Goal: Task Accomplishment & Management: Use online tool/utility

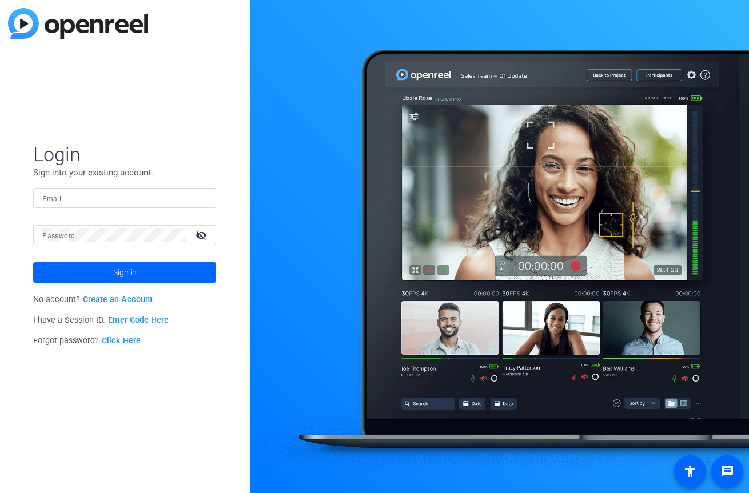
click at [134, 318] on link "Enter Code Here" at bounding box center [138, 320] width 61 height 10
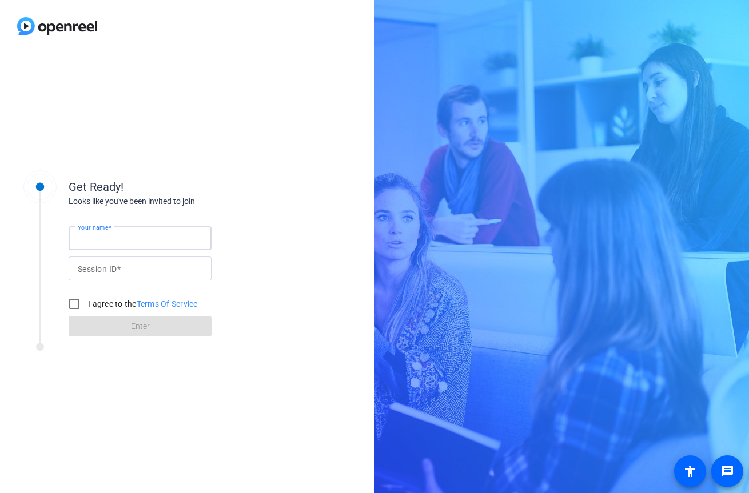
click at [143, 243] on input "Your name" at bounding box center [140, 238] width 125 height 14
type input "N"
type input "NThz"
click at [150, 235] on input "Your name" at bounding box center [140, 238] width 125 height 14
type input "M"
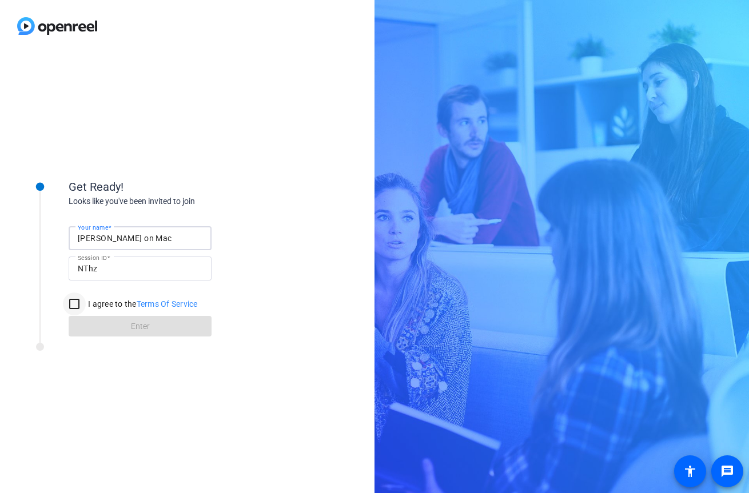
type input "[PERSON_NAME] on Mac"
click at [75, 306] on input "I agree to the Terms Of Service" at bounding box center [74, 304] width 23 height 23
checkbox input "true"
click at [89, 323] on span at bounding box center [140, 326] width 143 height 27
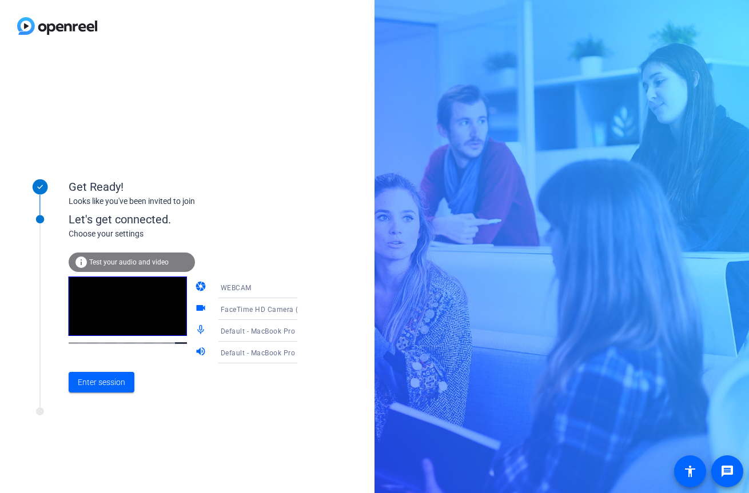
click at [306, 309] on icon at bounding box center [309, 309] width 6 height 3
click at [307, 302] on div at bounding box center [374, 246] width 749 height 493
click at [302, 311] on icon at bounding box center [309, 309] width 14 height 14
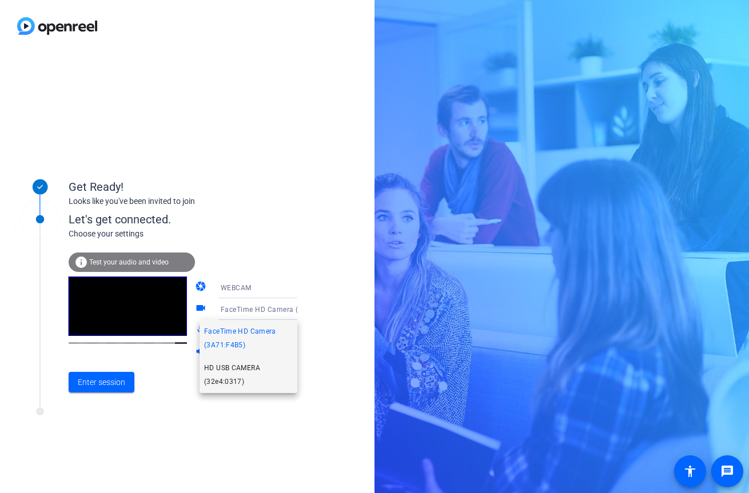
click at [258, 366] on span "HD USB CAMERA (32e4:0317)" at bounding box center [248, 374] width 89 height 27
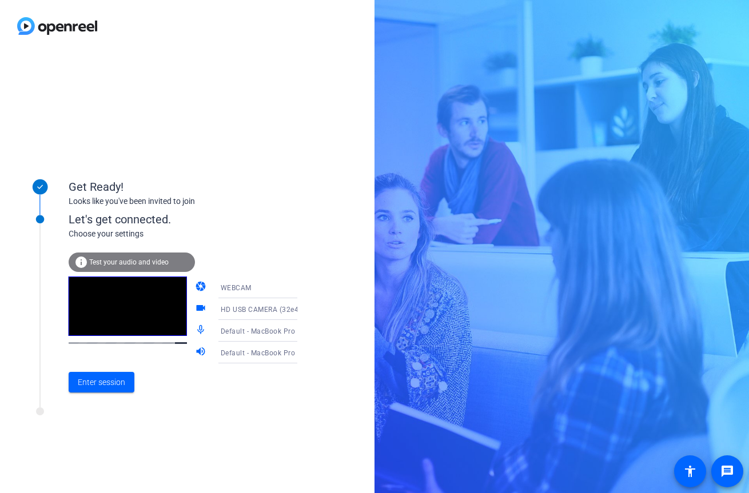
click at [302, 331] on icon at bounding box center [309, 331] width 14 height 14
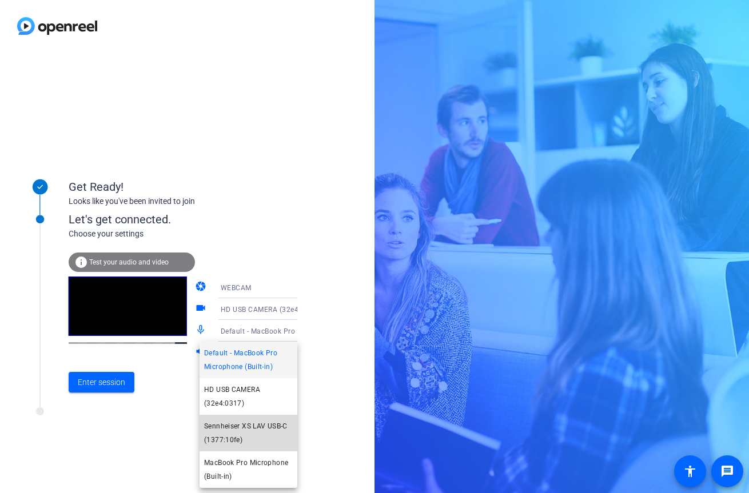
click at [262, 418] on mat-option "Sennheiser XS LAV USB-C (1377:10fe)" at bounding box center [248, 433] width 98 height 37
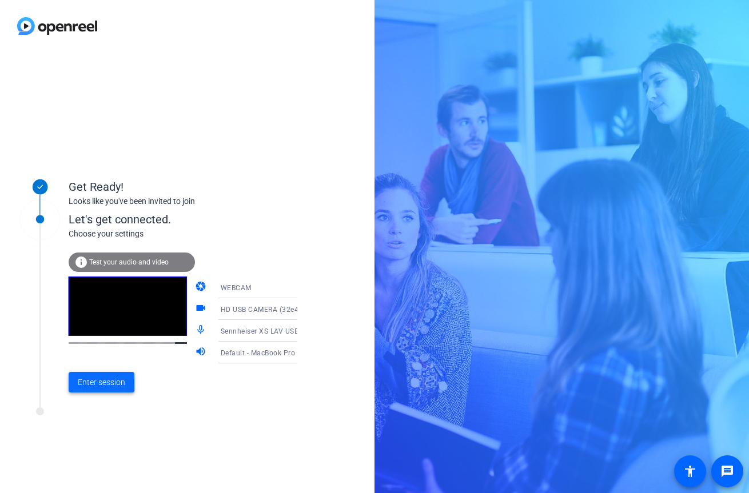
click at [121, 387] on span "Enter session" at bounding box center [101, 383] width 47 height 12
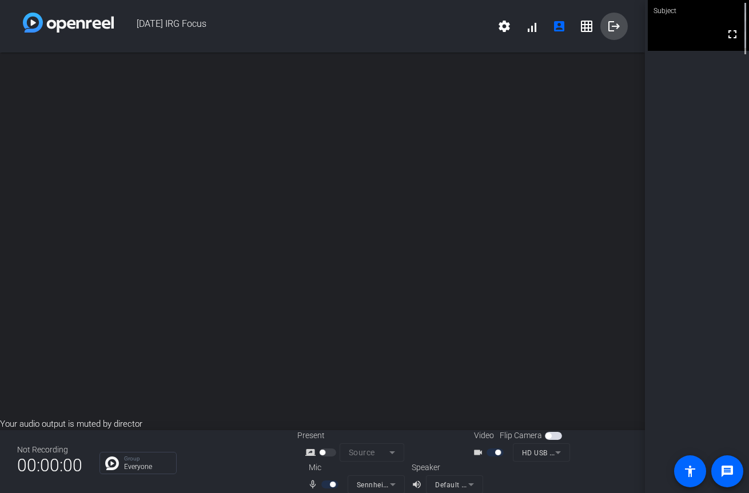
click at [610, 27] on mat-icon "logout" at bounding box center [614, 26] width 14 height 14
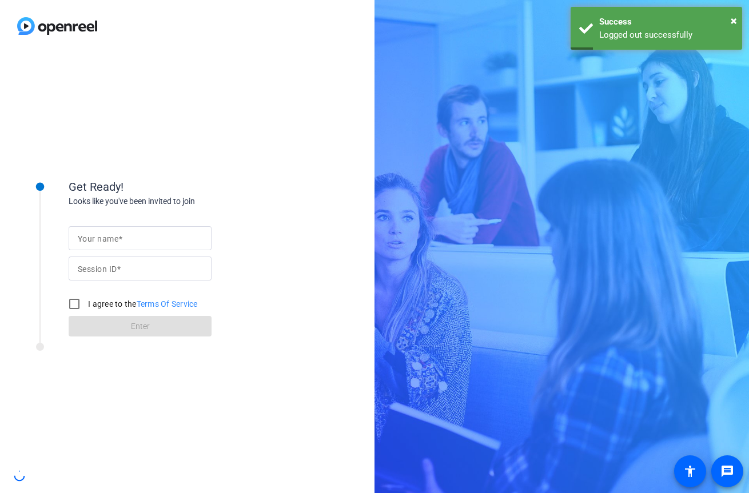
click at [178, 231] on div at bounding box center [140, 238] width 125 height 24
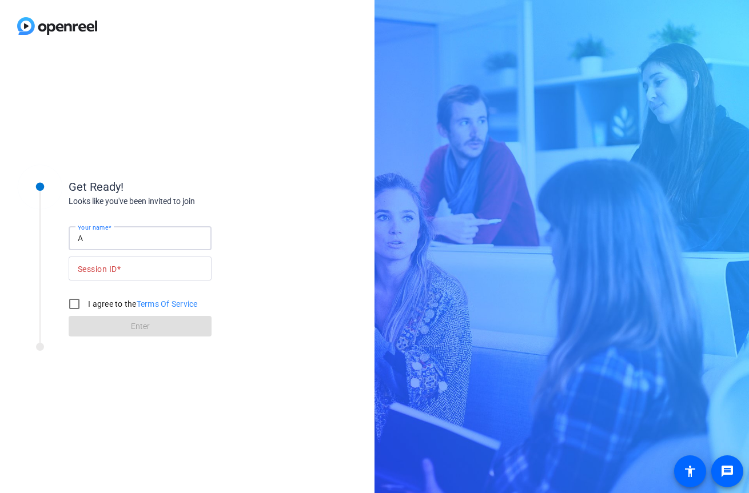
click at [183, 233] on input "A" at bounding box center [140, 238] width 125 height 14
type input "[PERSON_NAME] on Mac"
type input "NThz"
click at [76, 305] on input "I agree to the Terms Of Service" at bounding box center [74, 304] width 23 height 23
checkbox input "true"
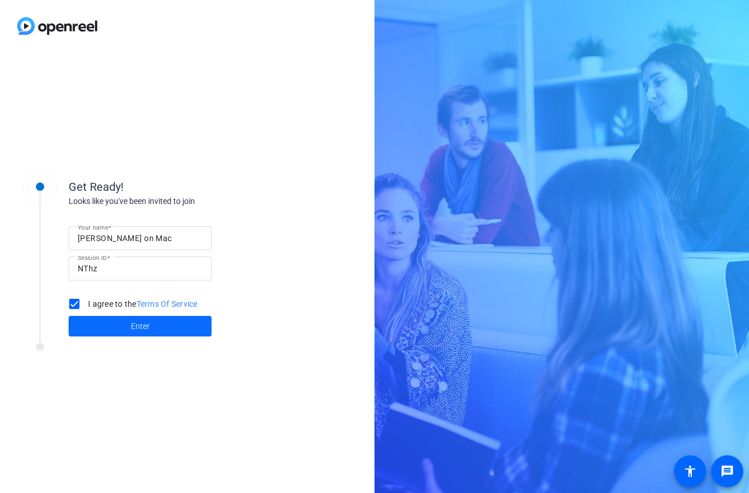
click at [89, 322] on span at bounding box center [140, 326] width 143 height 27
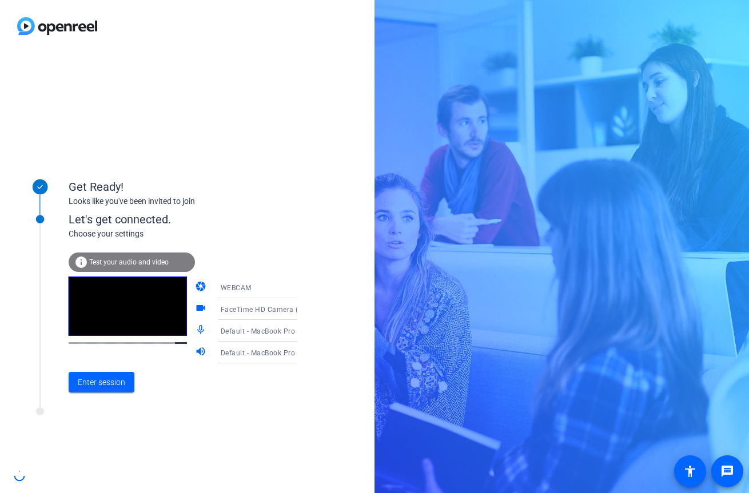
click at [302, 314] on icon at bounding box center [309, 309] width 14 height 14
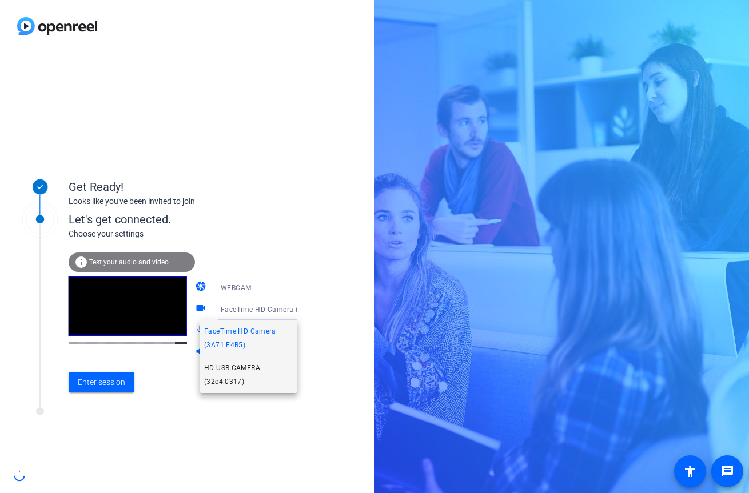
click at [258, 366] on span "HD USB CAMERA (32e4:0317)" at bounding box center [248, 374] width 89 height 27
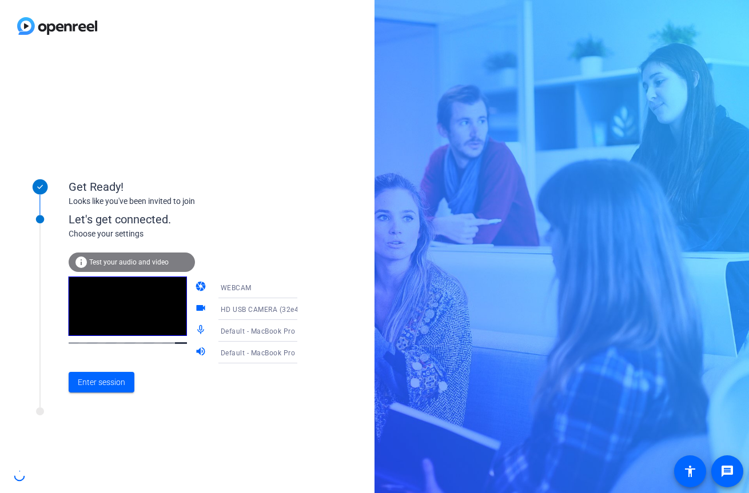
click at [277, 334] on span "Default - MacBook Pro Microphone (Built-in)" at bounding box center [294, 330] width 147 height 9
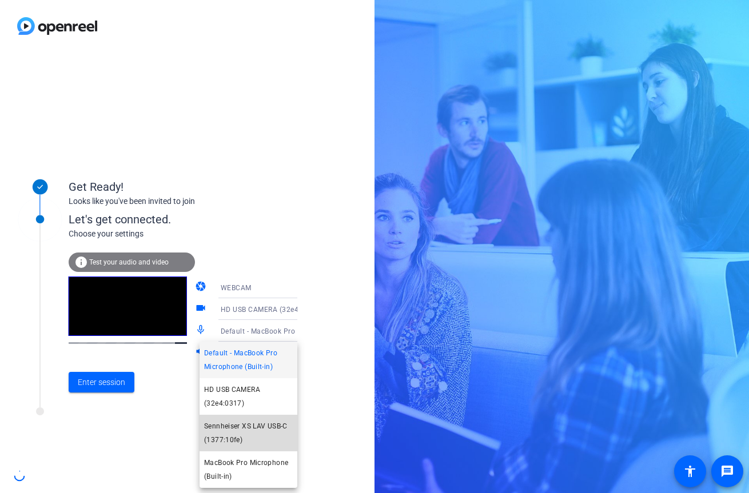
click at [253, 423] on span "Sennheiser XS LAV USB-C (1377:10fe)" at bounding box center [248, 432] width 89 height 27
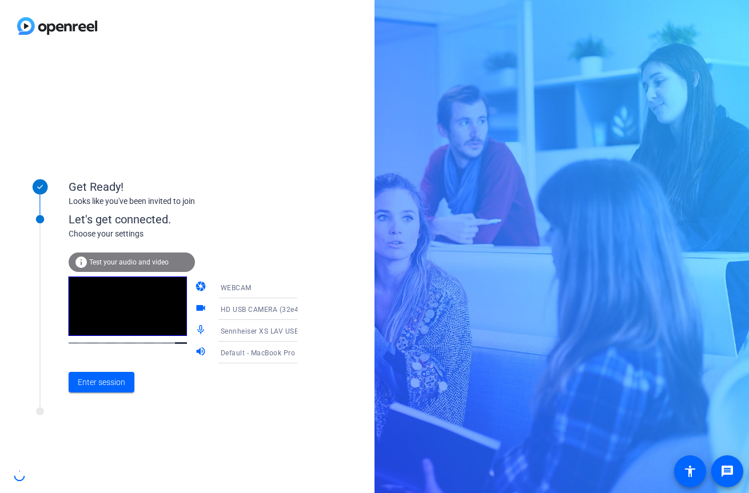
click at [154, 265] on span "Test your audio and video" at bounding box center [128, 262] width 79 height 8
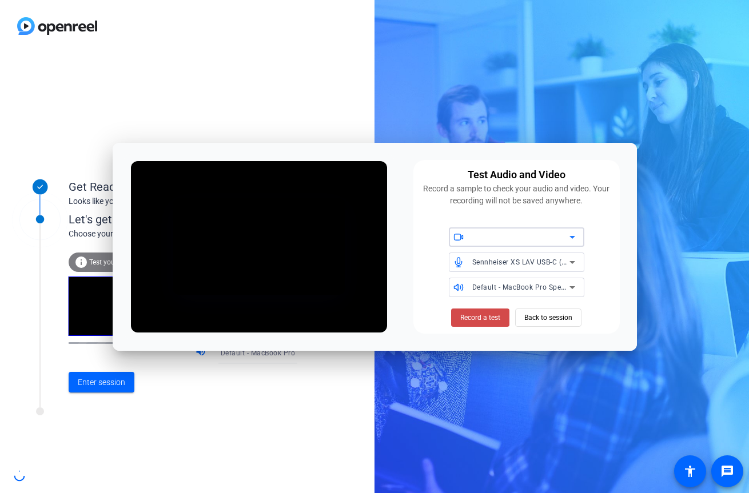
click at [478, 317] on span "Record a test" at bounding box center [480, 318] width 40 height 10
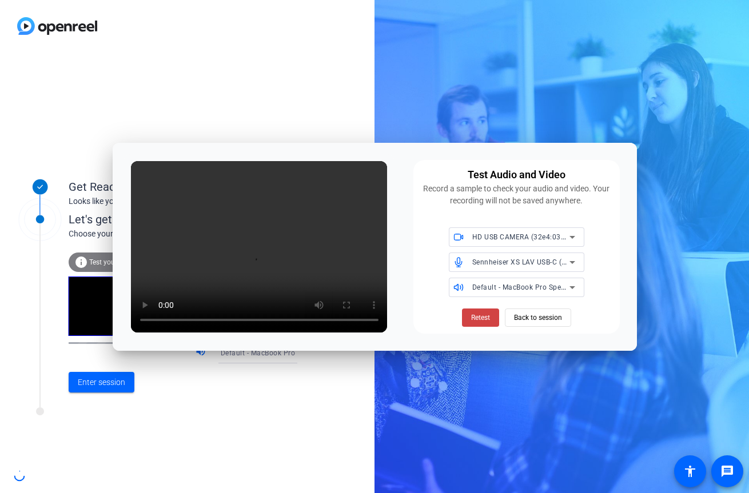
click at [555, 241] on span "HD USB CAMERA (32e4:0317)" at bounding box center [522, 236] width 100 height 9
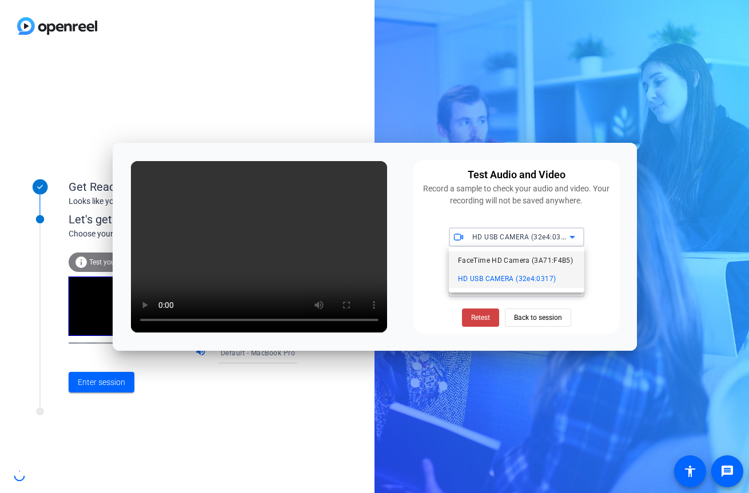
click at [540, 265] on span "FaceTime HD Camera (3A71:F4B5)" at bounding box center [515, 261] width 115 height 14
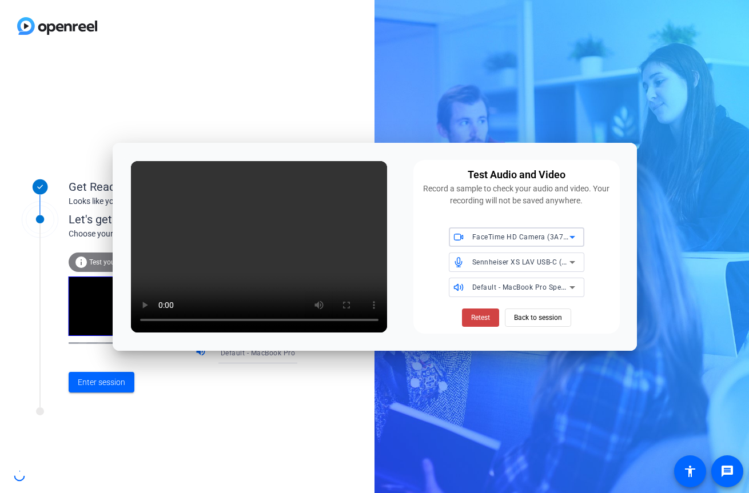
click at [542, 239] on span "FaceTime HD Camera (3A71:F4B5)" at bounding box center [530, 236] width 117 height 9
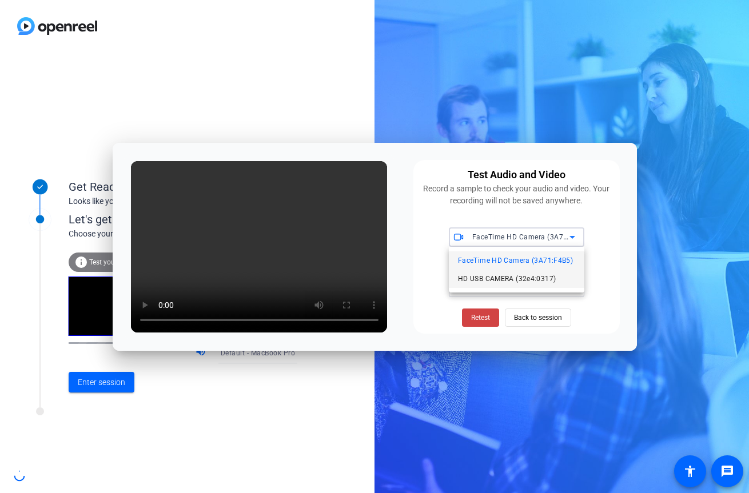
click at [530, 278] on span "HD USB CAMERA (32e4:0317)" at bounding box center [507, 279] width 98 height 14
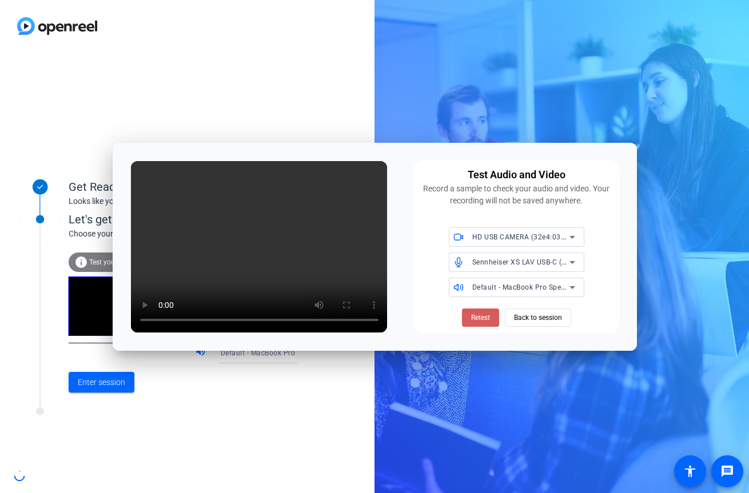
click at [487, 321] on span "Retest" at bounding box center [480, 318] width 19 height 10
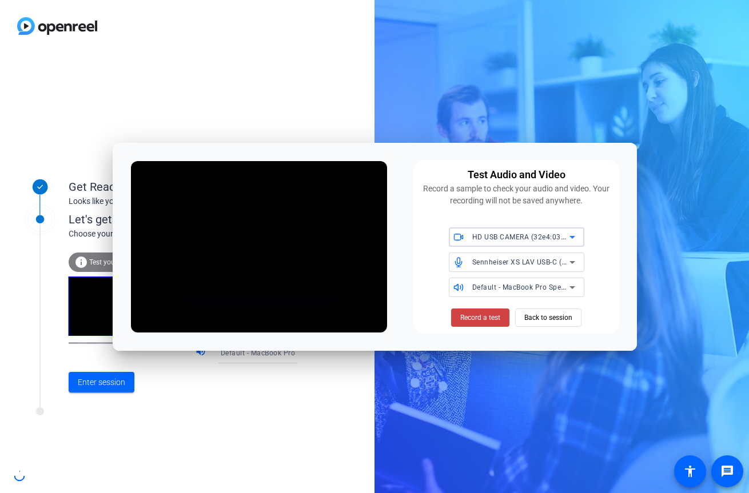
click at [523, 243] on div "HD USB CAMERA (32e4:0317)" at bounding box center [520, 237] width 97 height 14
click at [511, 274] on span "HD USB CAMERA (32e4:0317)" at bounding box center [507, 279] width 98 height 14
click at [519, 241] on span "HD USB CAMERA (32e4:0317)" at bounding box center [522, 236] width 100 height 9
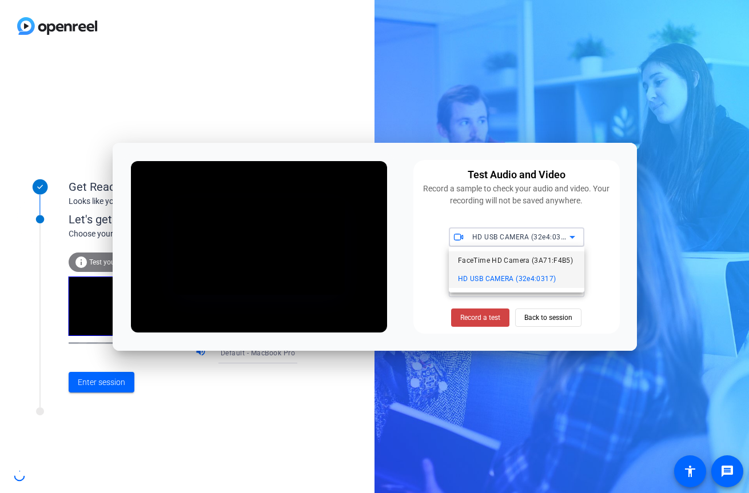
click at [513, 256] on span "FaceTime HD Camera (3A71:F4B5)" at bounding box center [515, 261] width 115 height 14
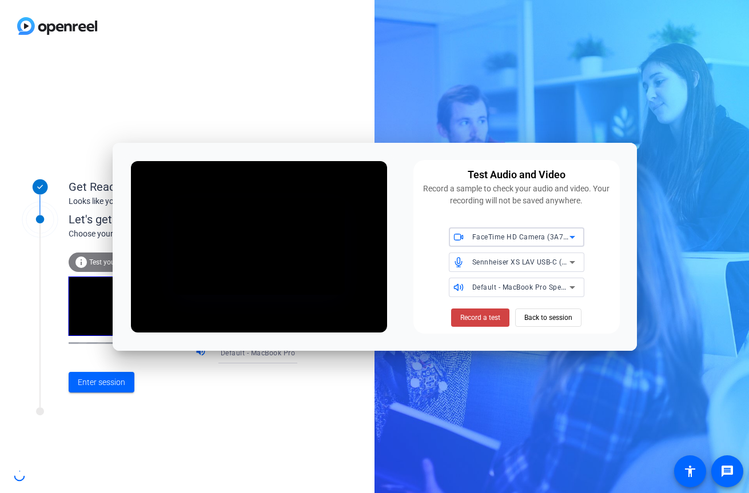
click at [514, 230] on mat-select "FaceTime HD Camera (3A71:F4B5)" at bounding box center [523, 237] width 103 height 14
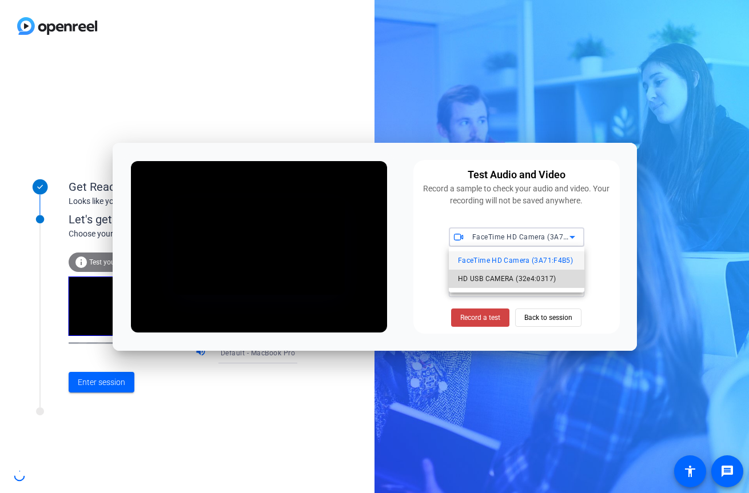
click at [501, 274] on span "HD USB CAMERA (32e4:0317)" at bounding box center [507, 279] width 98 height 14
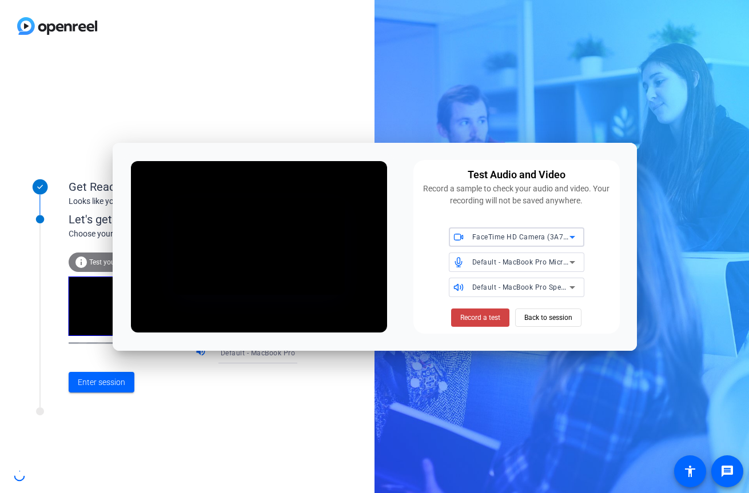
click at [534, 242] on div "FaceTime HD Camera (3A71:F4B5)" at bounding box center [520, 237] width 97 height 14
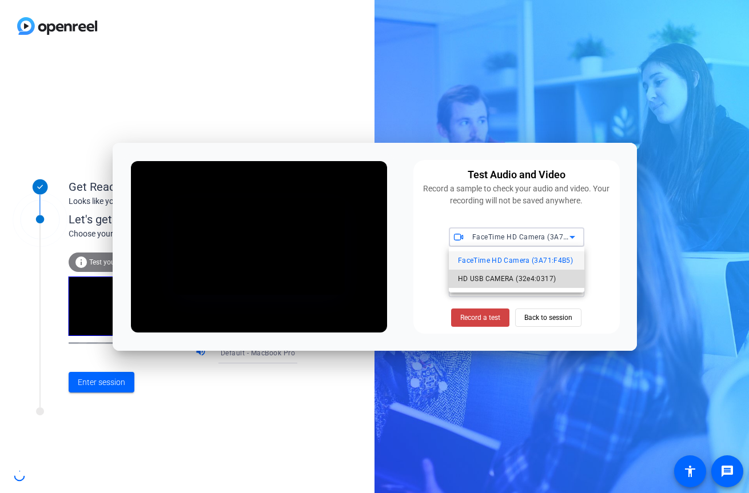
click at [522, 272] on span "HD USB CAMERA (32e4:0317)" at bounding box center [507, 279] width 98 height 14
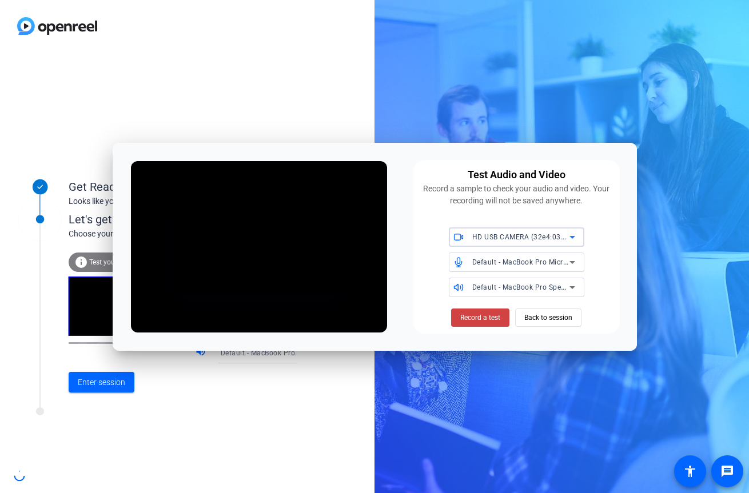
click at [540, 239] on span "HD USB CAMERA (32e4:0317)" at bounding box center [522, 236] width 100 height 9
click at [530, 277] on span "HD USB CAMERA (32e4:0317)" at bounding box center [507, 279] width 98 height 14
click at [527, 311] on span "Back to session" at bounding box center [548, 318] width 48 height 22
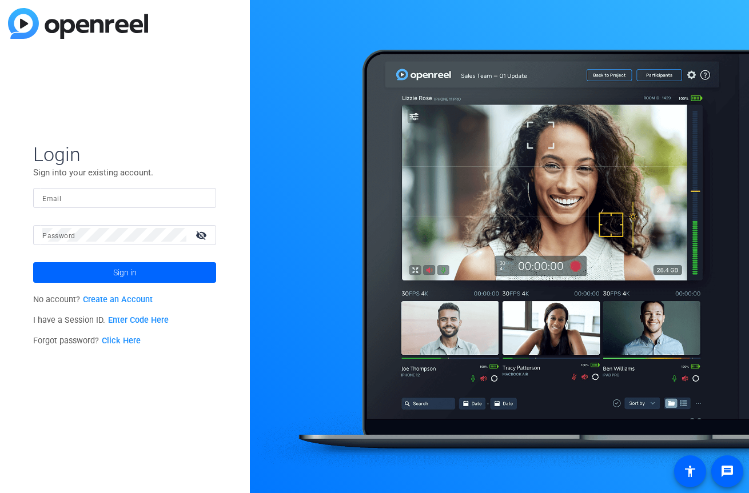
click at [146, 319] on link "Enter Code Here" at bounding box center [138, 320] width 61 height 10
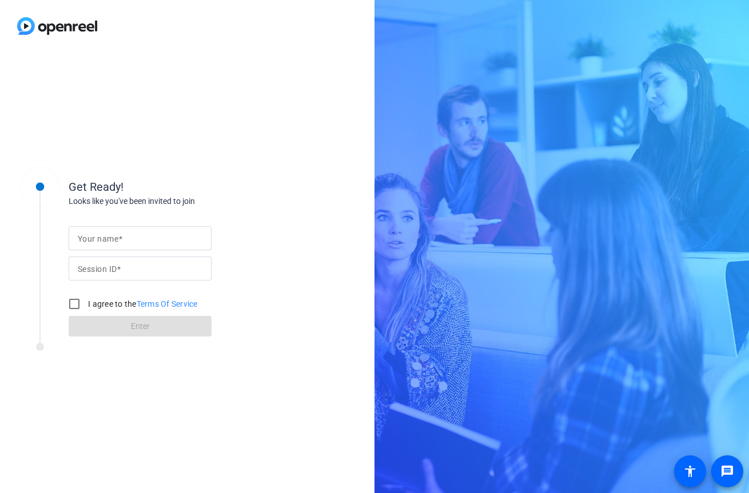
click at [168, 242] on input "Your name" at bounding box center [140, 238] width 125 height 14
type input "[PERSON_NAME] on Mac"
click at [161, 273] on input "Session ID" at bounding box center [140, 269] width 125 height 14
type input "NThz"
click at [139, 309] on label "I agree to the Terms Of Service" at bounding box center [142, 303] width 112 height 11
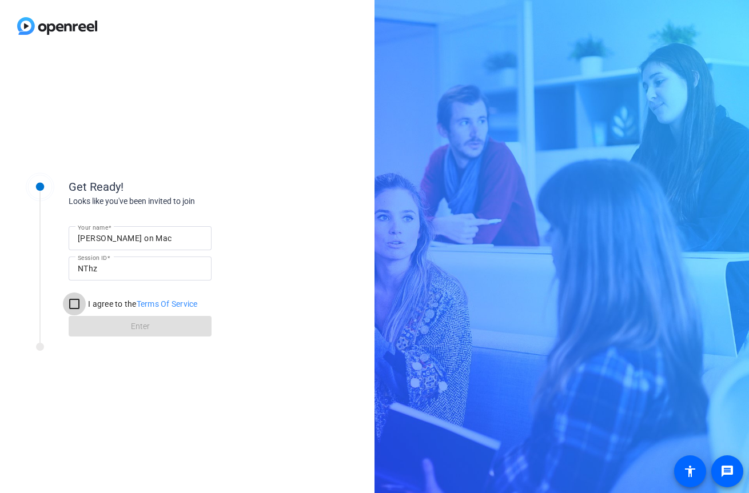
click at [86, 309] on input "I agree to the Terms Of Service" at bounding box center [74, 304] width 23 height 23
checkbox input "true"
click at [125, 321] on span at bounding box center [140, 326] width 143 height 27
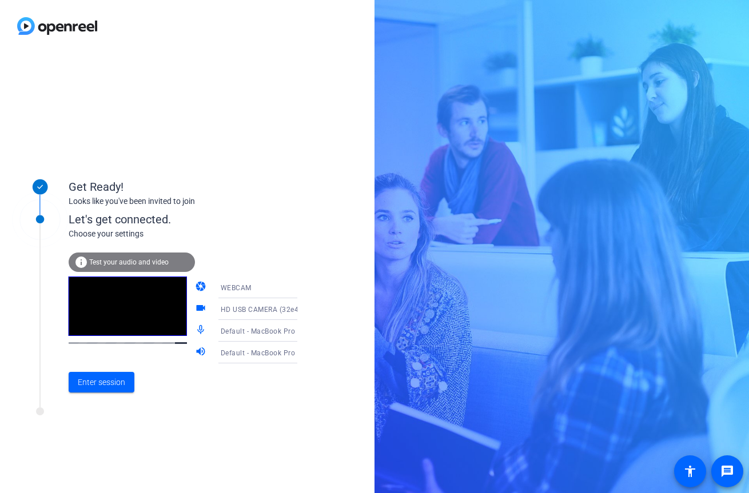
click at [245, 326] on div "Default - MacBook Pro Microphone (Built-in)" at bounding box center [264, 331] width 86 height 14
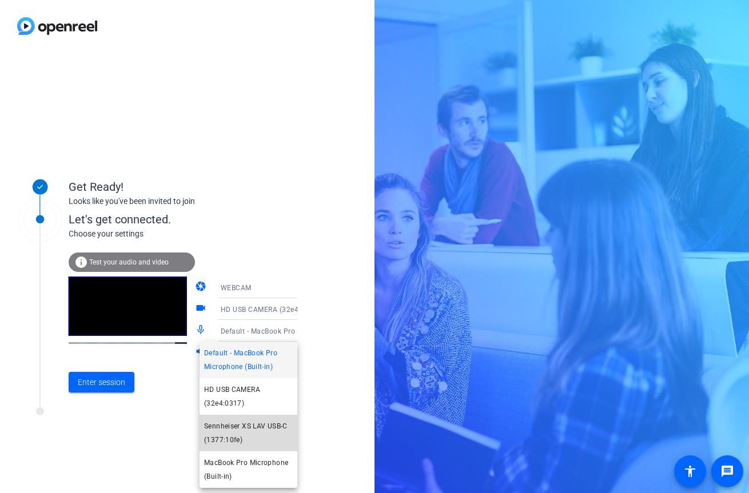
click at [238, 430] on span "Sennheiser XS LAV USB-C (1377:10fe)" at bounding box center [248, 432] width 89 height 27
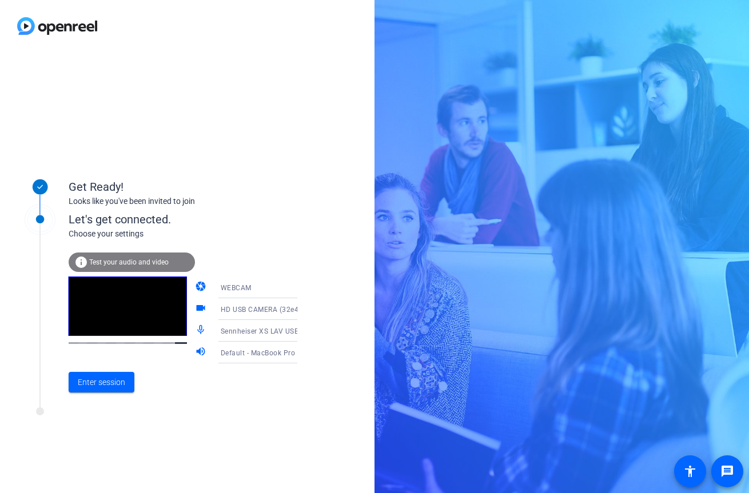
click at [158, 265] on span "Test your audio and video" at bounding box center [128, 262] width 79 height 8
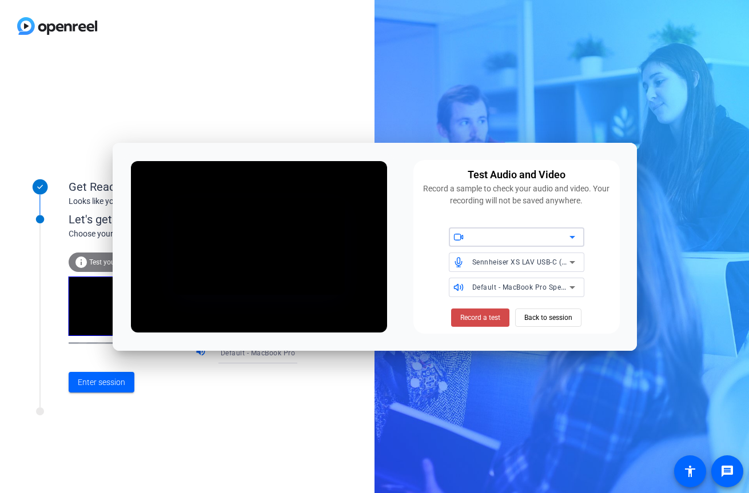
click at [485, 322] on span "Record a test" at bounding box center [480, 318] width 40 height 10
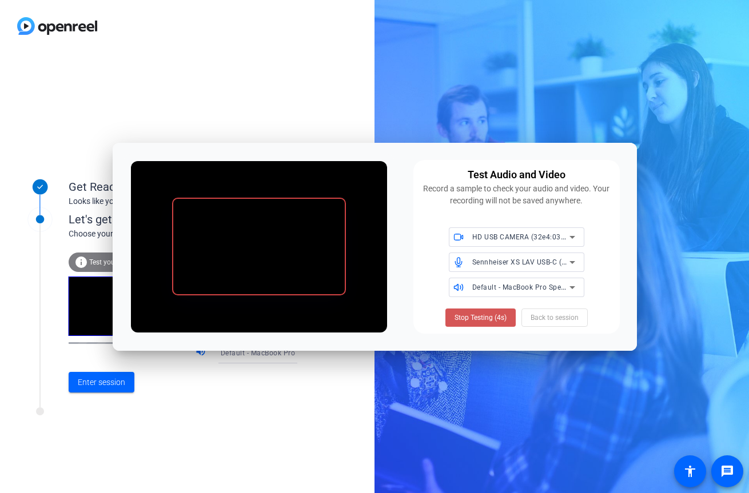
click at [485, 322] on span "Stop Testing (4s)" at bounding box center [480, 318] width 52 height 10
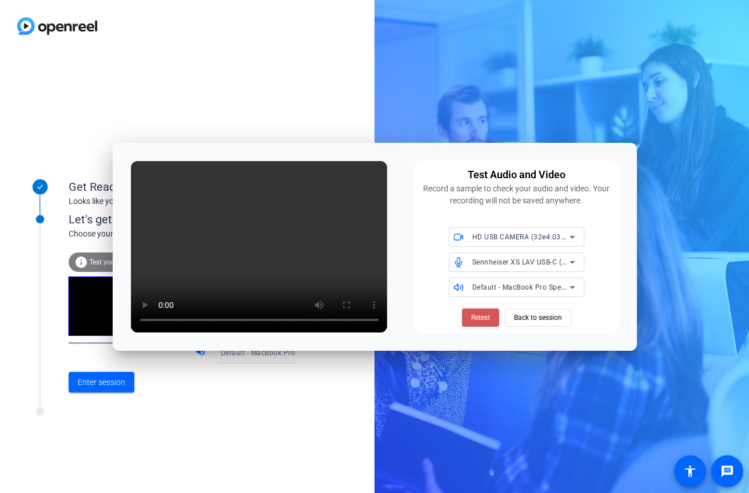
click at [485, 322] on span "Retest" at bounding box center [480, 318] width 19 height 10
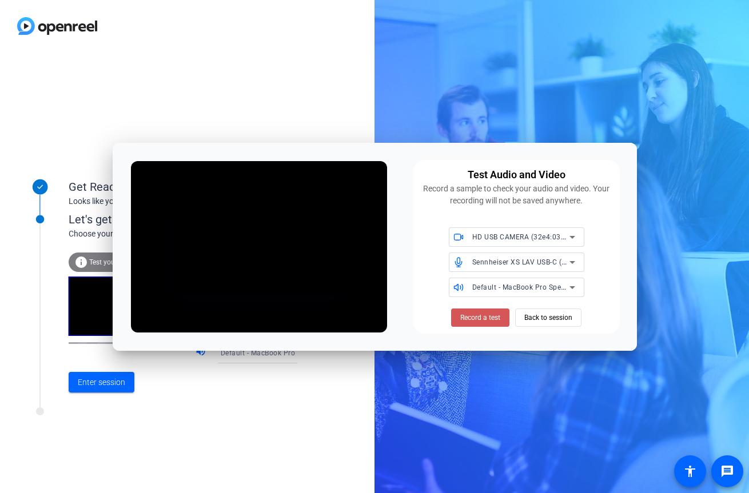
click at [485, 322] on span "Record a test" at bounding box center [480, 318] width 40 height 10
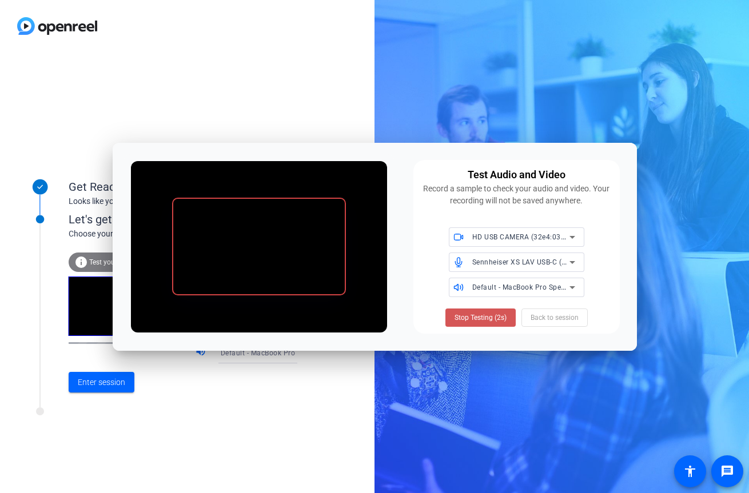
click at [485, 322] on span "Stop Testing (2s)" at bounding box center [480, 318] width 52 height 10
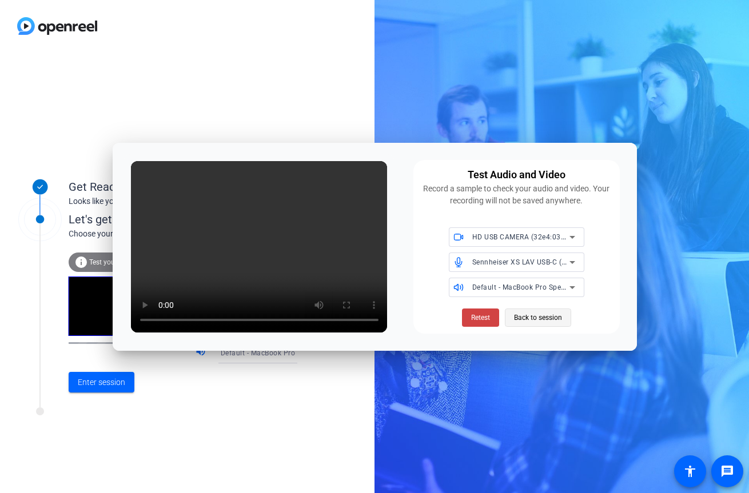
click at [529, 316] on span "Back to session" at bounding box center [538, 318] width 48 height 22
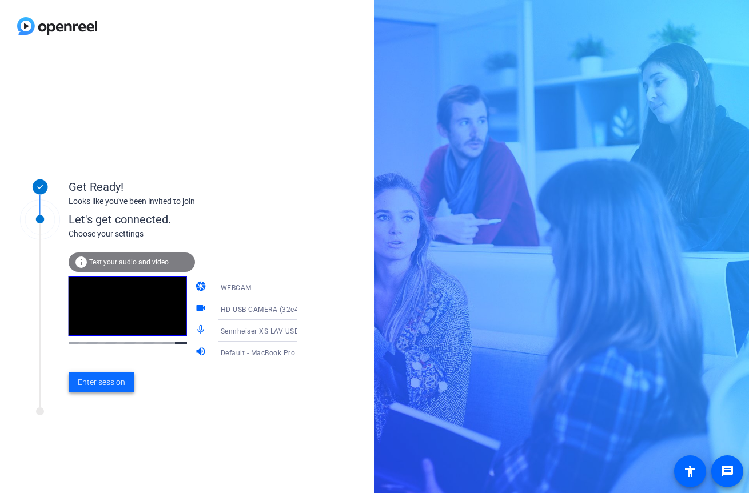
click at [111, 383] on span "Enter session" at bounding box center [101, 383] width 47 height 12
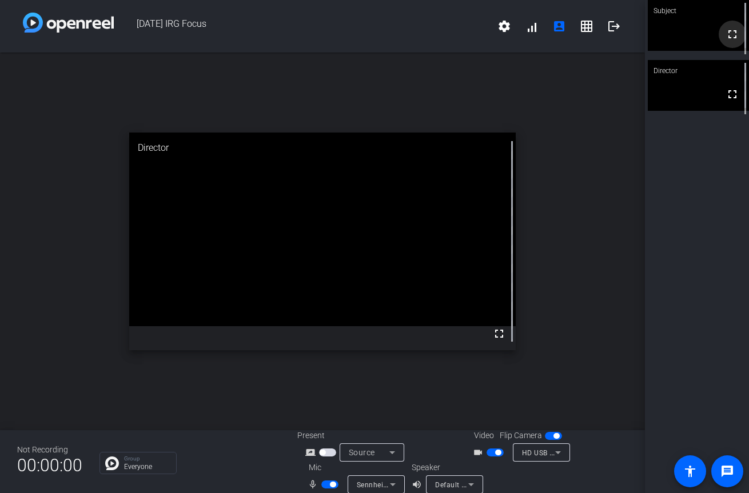
click at [729, 41] on mat-icon "fullscreen" at bounding box center [732, 34] width 14 height 14
